Goal: Navigation & Orientation: Locate item on page

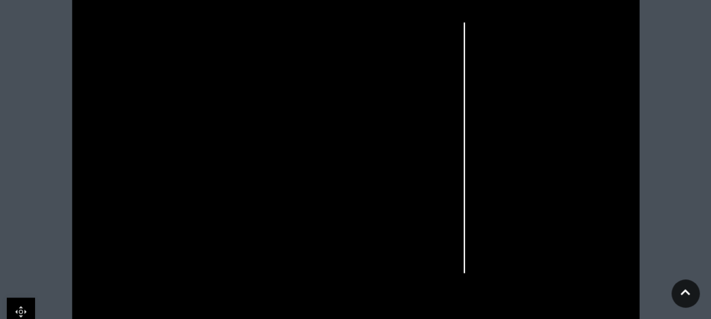
scroll to position [396, 0]
click at [278, 191] on icon at bounding box center [356, 142] width 712 height 400
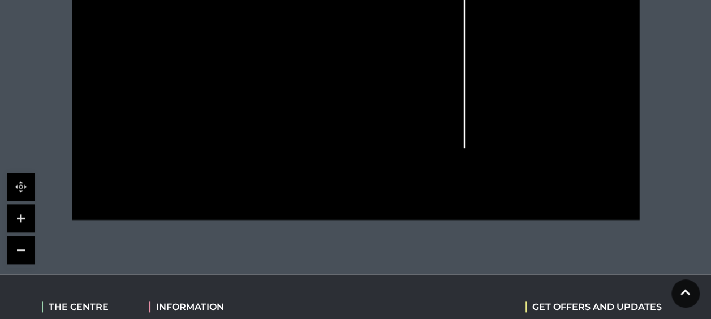
scroll to position [509, 0]
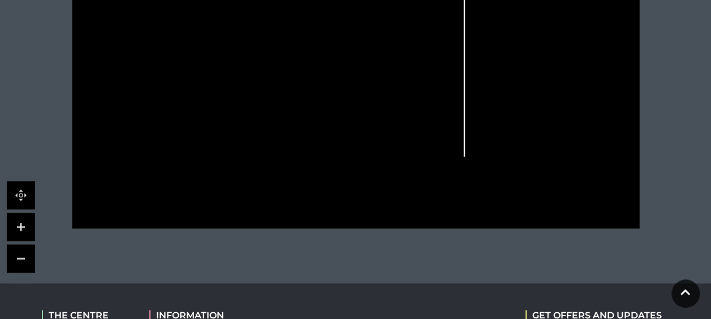
click at [12, 227] on link at bounding box center [21, 227] width 28 height 28
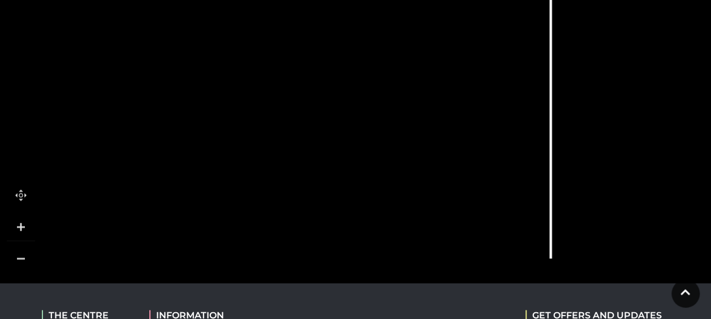
click at [12, 227] on link at bounding box center [21, 227] width 28 height 28
drag, startPoint x: 105, startPoint y: 189, endPoint x: 393, endPoint y: 275, distance: 301.2
click at [393, 275] on icon at bounding box center [640, 113] width 2303 height 1296
drag, startPoint x: 402, startPoint y: 106, endPoint x: 467, endPoint y: 167, distance: 89.2
click at [467, 167] on icon at bounding box center [709, 176] width 2303 height 1296
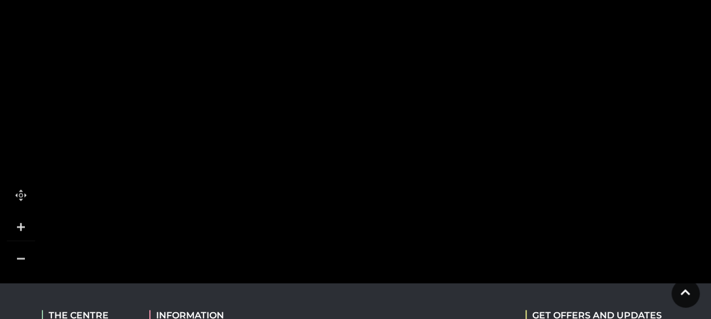
drag, startPoint x: 476, startPoint y: 139, endPoint x: 380, endPoint y: 221, distance: 126.0
click at [380, 221] on icon at bounding box center [613, 257] width 2303 height 1296
drag, startPoint x: 356, startPoint y: 157, endPoint x: 361, endPoint y: 171, distance: 14.8
click at [361, 171] on rect at bounding box center [363, 151] width 32 height 72
drag, startPoint x: 446, startPoint y: 85, endPoint x: 319, endPoint y: 75, distance: 127.7
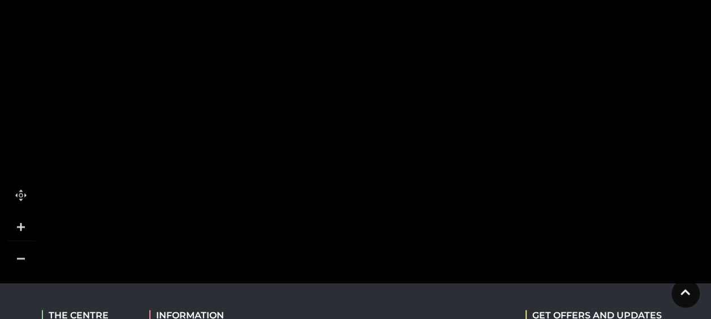
drag, startPoint x: 375, startPoint y: 197, endPoint x: 369, endPoint y: 132, distance: 64.8
click at [368, 132] on polygon at bounding box center [117, 306] width 784 height 908
drag, startPoint x: 359, startPoint y: 212, endPoint x: 402, endPoint y: 118, distance: 103.8
click at [402, 118] on polygon at bounding box center [158, 199] width 784 height 908
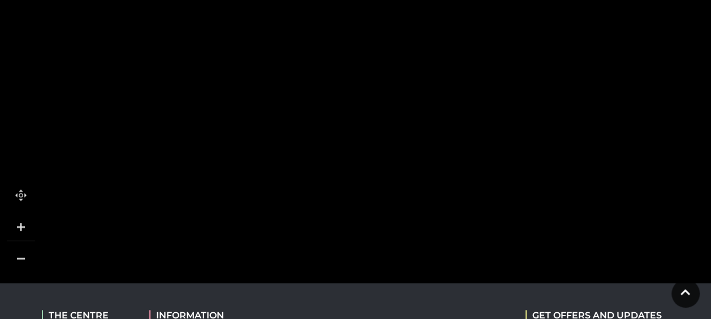
drag, startPoint x: 416, startPoint y: 197, endPoint x: 391, endPoint y: 85, distance: 114.8
click at [391, 85] on polygon at bounding box center [133, 87] width 784 height 908
drag, startPoint x: 229, startPoint y: 136, endPoint x: 408, endPoint y: 156, distance: 180.9
click at [408, 156] on icon at bounding box center [681, 11] width 2303 height 1296
drag, startPoint x: 260, startPoint y: 244, endPoint x: 252, endPoint y: 116, distance: 128.6
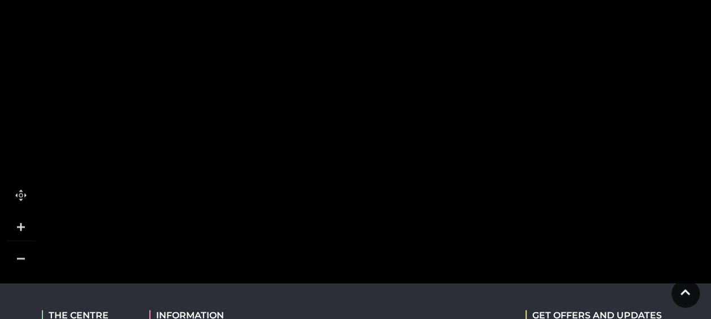
drag, startPoint x: 272, startPoint y: 229, endPoint x: 264, endPoint y: 128, distance: 100.5
drag, startPoint x: 274, startPoint y: 182, endPoint x: 412, endPoint y: 314, distance: 191.6
click at [412, 314] on body "Skip to Navigation Skip to Content Toggle navigation .st5{fill:none;stroke:#FFF…" at bounding box center [355, 10] width 711 height 1038
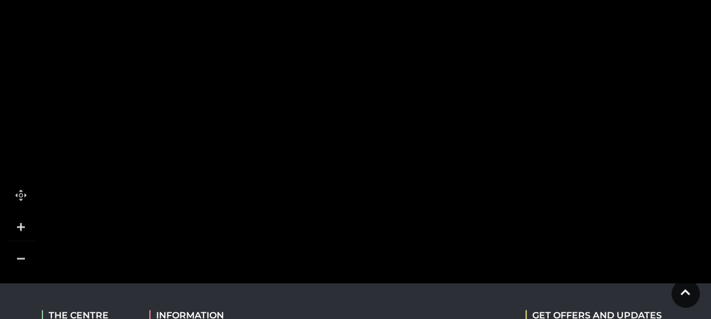
drag, startPoint x: 365, startPoint y: 145, endPoint x: 311, endPoint y: 226, distance: 96.9
click at [314, 224] on polygon at bounding box center [390, 57] width 784 height 908
drag, startPoint x: 335, startPoint y: 96, endPoint x: 347, endPoint y: 288, distance: 192.7
click at [347, 288] on body "Skip to Navigation Skip to Content Toggle navigation .st5{fill:none;stroke:#FFF…" at bounding box center [355, 10] width 711 height 1038
drag, startPoint x: 476, startPoint y: 200, endPoint x: 455, endPoint y: 125, distance: 77.7
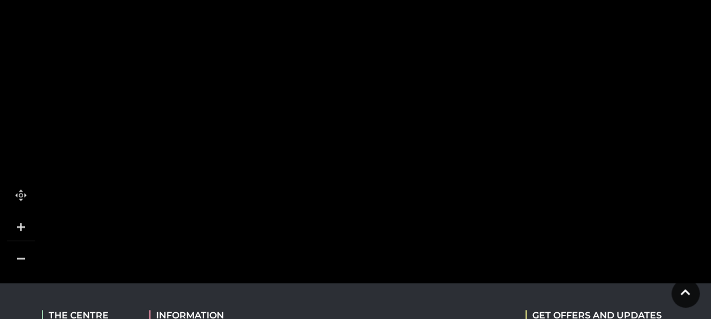
drag, startPoint x: 440, startPoint y: 229, endPoint x: 425, endPoint y: 158, distance: 72.3
drag, startPoint x: 475, startPoint y: 84, endPoint x: 399, endPoint y: 269, distance: 200.4
click at [399, 269] on icon at bounding box center [653, 183] width 2303 height 1296
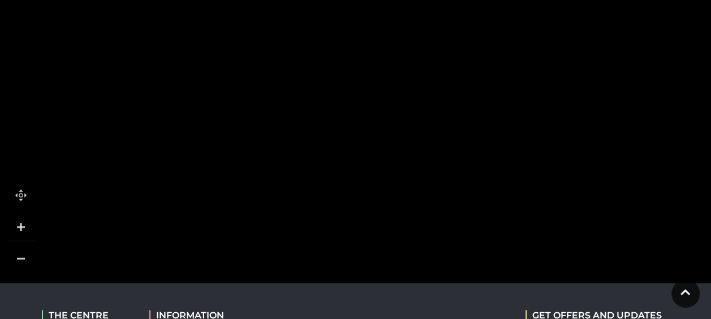
drag, startPoint x: 426, startPoint y: 136, endPoint x: 445, endPoint y: 174, distance: 42.0
click at [445, 174] on icon at bounding box center [671, 220] width 2303 height 1296
drag, startPoint x: 534, startPoint y: 242, endPoint x: 532, endPoint y: 172, distance: 69.6
click at [532, 172] on rect at bounding box center [500, 161] width 72 height 23
drag, startPoint x: 541, startPoint y: 214, endPoint x: 540, endPoint y: 183, distance: 30.5
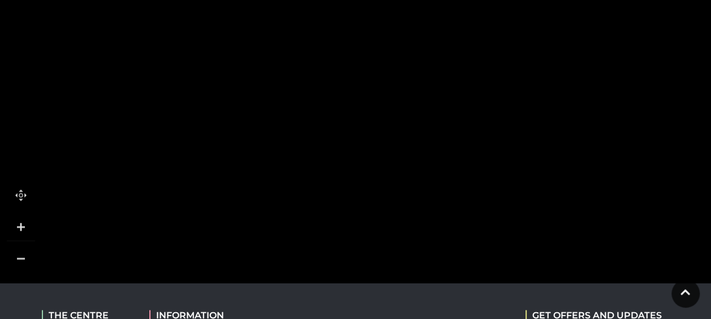
click at [540, 183] on polygon at bounding box center [302, 213] width 784 height 908
drag, startPoint x: 542, startPoint y: 238, endPoint x: 532, endPoint y: 175, distance: 63.7
click at [532, 175] on polygon at bounding box center [291, 151] width 784 height 908
drag, startPoint x: 533, startPoint y: 123, endPoint x: 596, endPoint y: 239, distance: 132.1
click at [596, 239] on polygon at bounding box center [354, 266] width 784 height 908
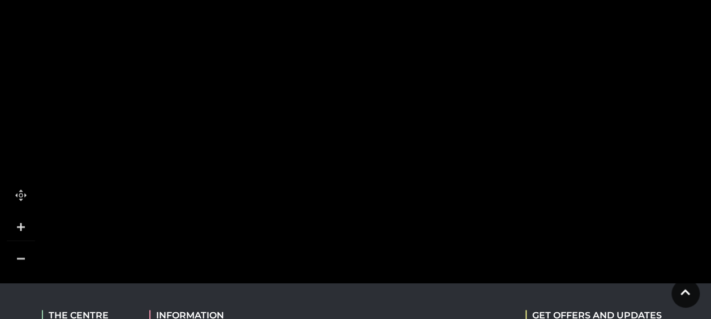
drag, startPoint x: 522, startPoint y: 231, endPoint x: 407, endPoint y: 126, distance: 155.7
click at [407, 126] on rect at bounding box center [436, 107] width 72 height 41
drag, startPoint x: 419, startPoint y: 209, endPoint x: 423, endPoint y: 162, distance: 46.6
click at [423, 162] on rect at bounding box center [440, 170] width 72 height 21
drag, startPoint x: 417, startPoint y: 124, endPoint x: 509, endPoint y: 258, distance: 162.7
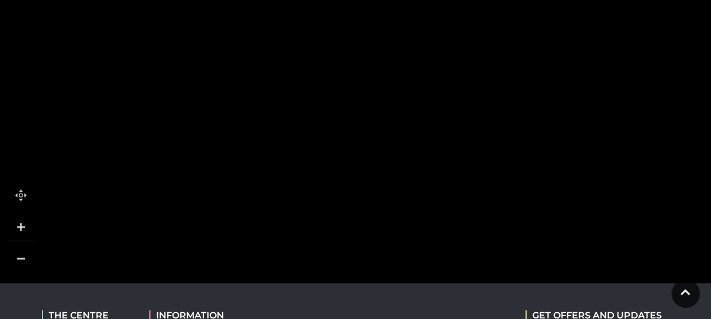
click at [509, 222] on rect at bounding box center [498, 210] width 72 height 24
drag, startPoint x: 493, startPoint y: 100, endPoint x: 581, endPoint y: 139, distance: 96.2
